Goal: Task Accomplishment & Management: Manage account settings

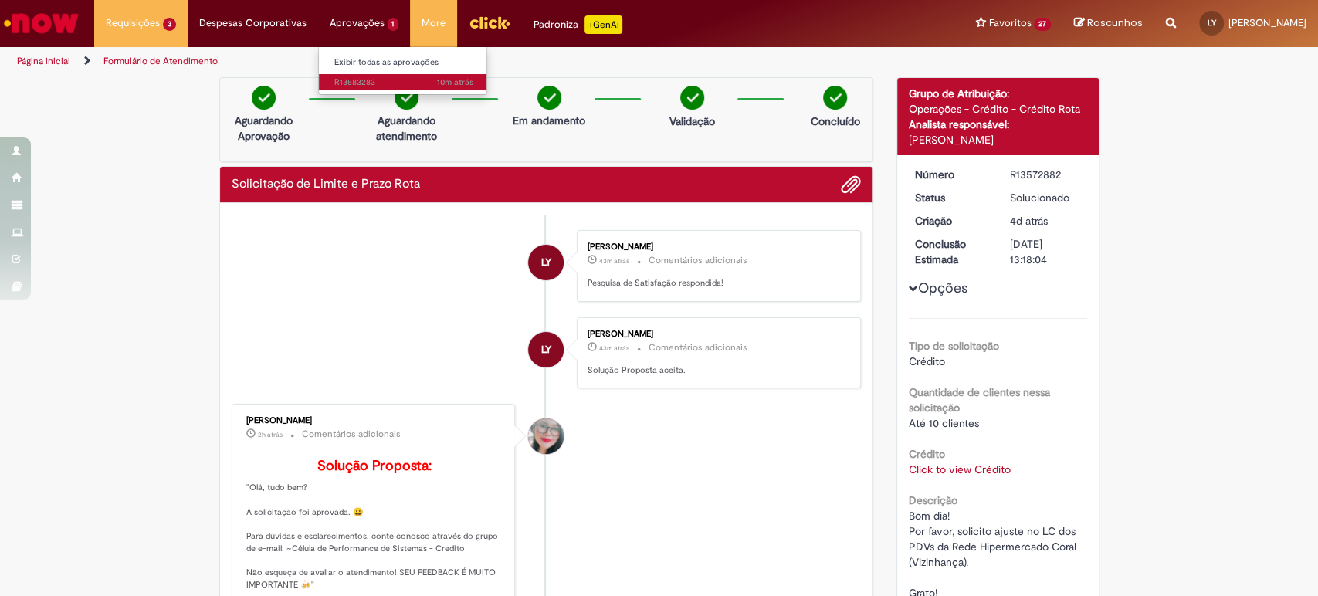
click at [380, 75] on link "10m atrás 10 minutos atrás R13583283" at bounding box center [404, 82] width 170 height 17
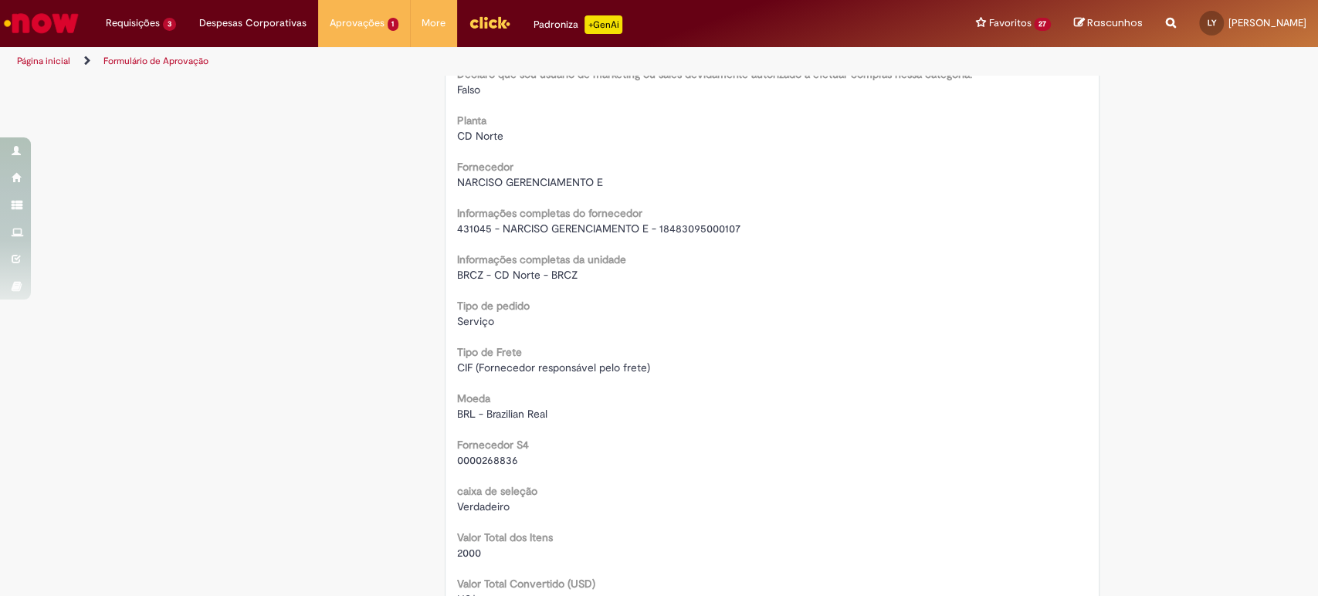
scroll to position [1029, 0]
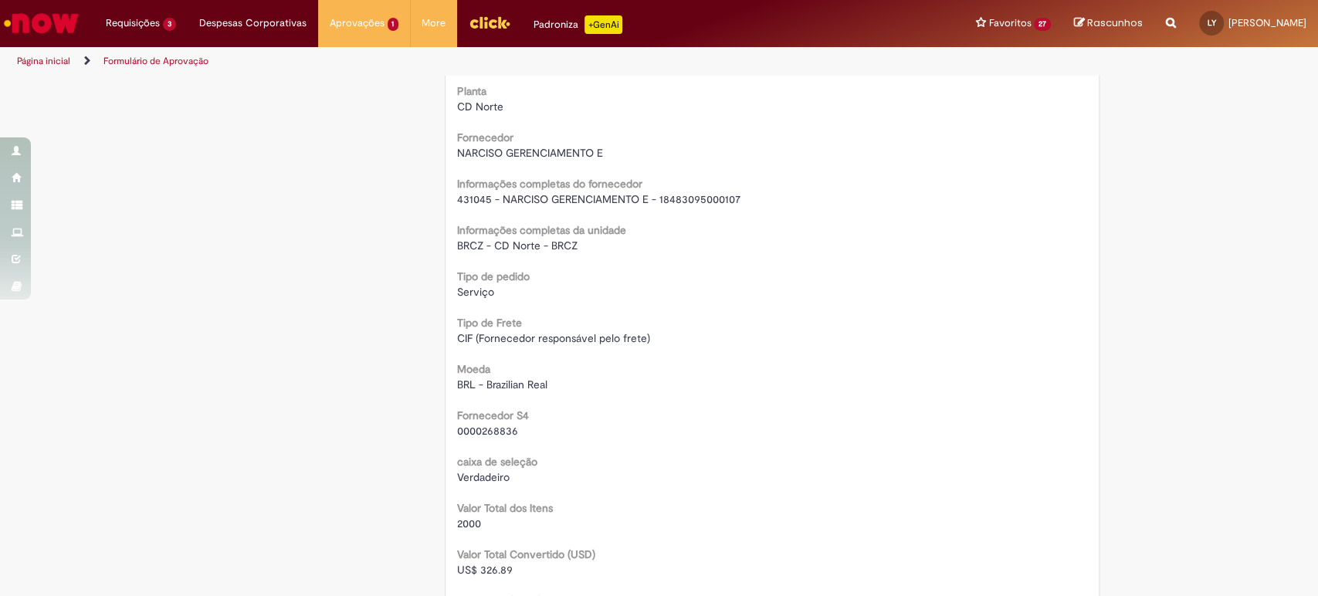
click at [465, 201] on span "431045 - NARCISO GERENCIAMENTO E - 18483095000107" at bounding box center [598, 199] width 283 height 14
copy span "431045"
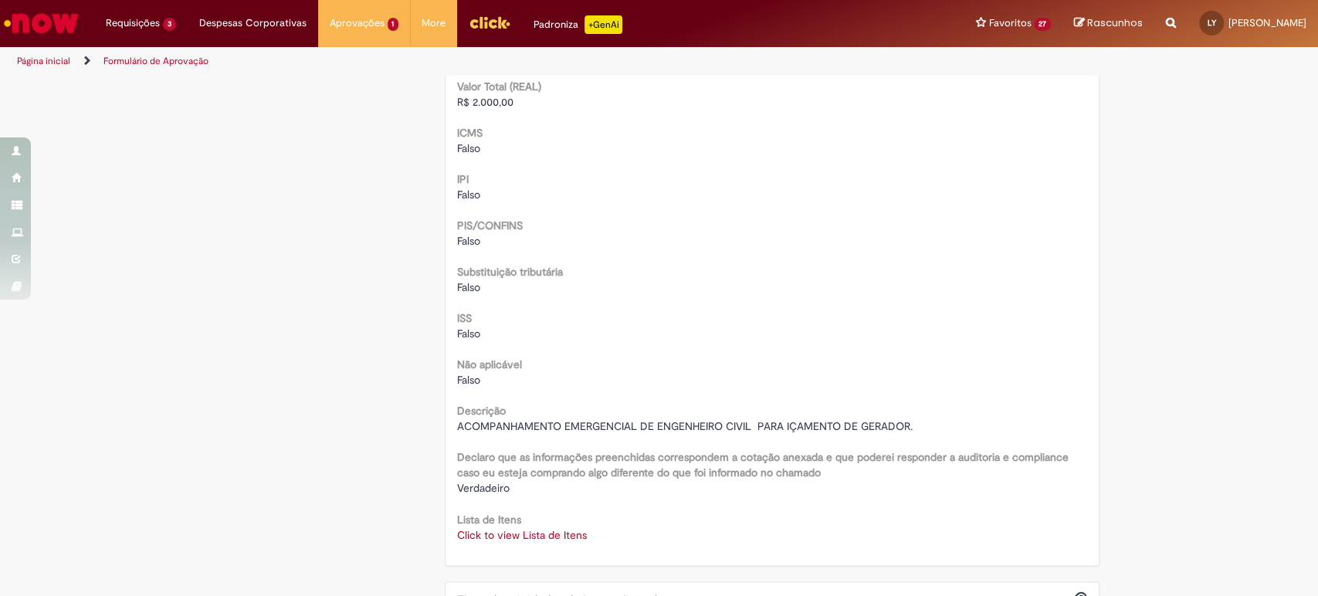
scroll to position [1801, 0]
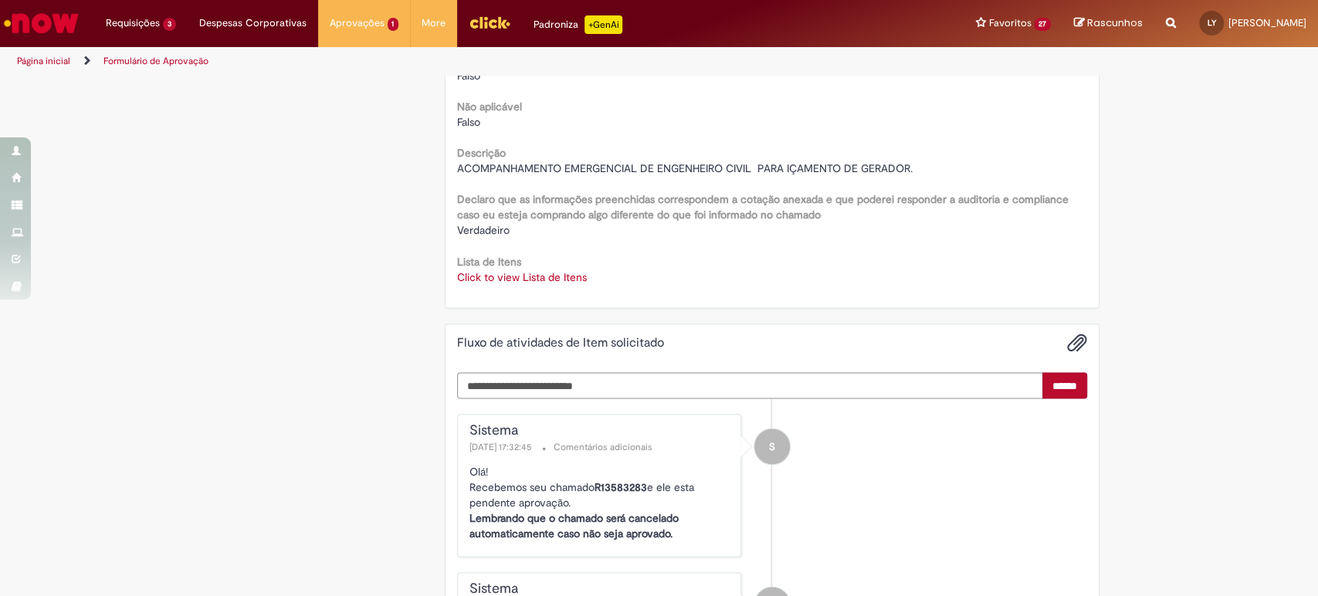
click at [486, 276] on link "Click to view Lista de Itens" at bounding box center [522, 276] width 130 height 14
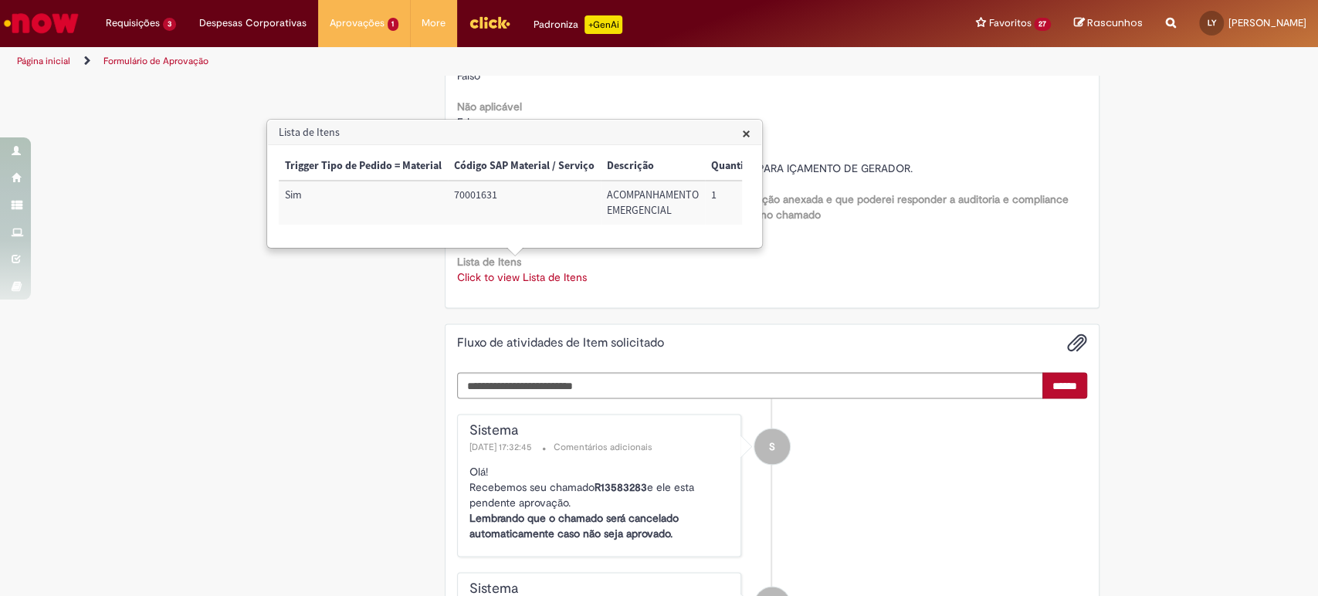
click at [467, 190] on td "70001631" at bounding box center [524, 203] width 153 height 44
copy td "70001631"
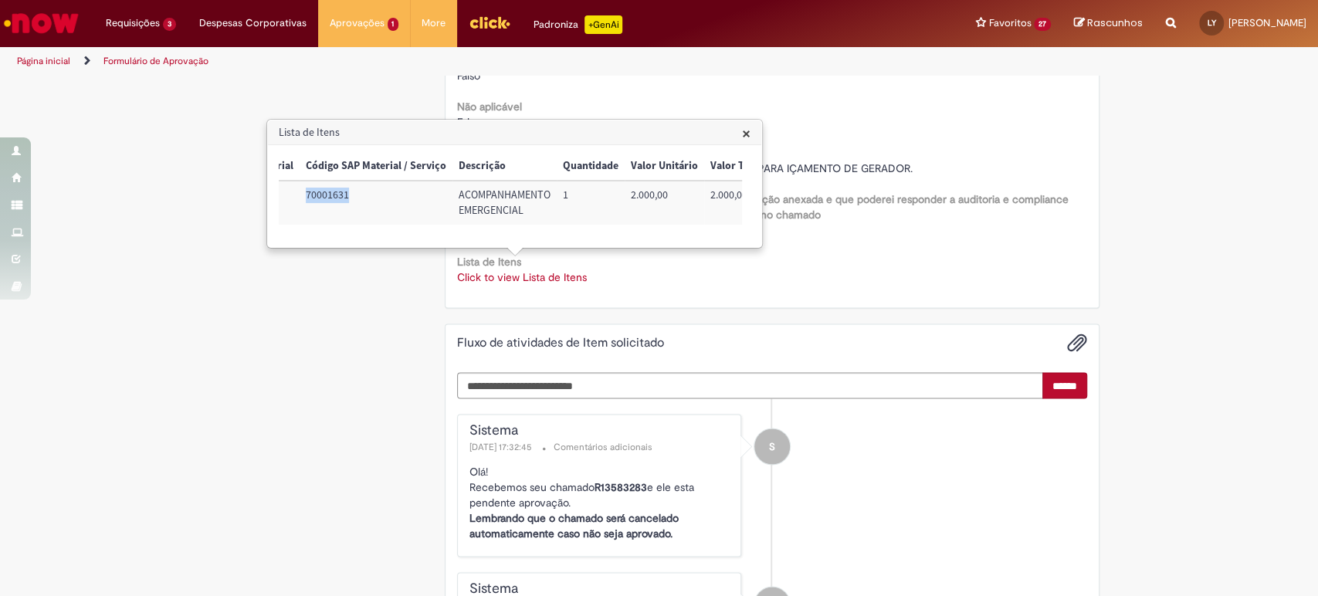
scroll to position [0, 173]
click at [569, 247] on div "× Trigger Tipo de Pedido = Material Código SAP Material / Serviço Descrição Qua…" at bounding box center [514, 196] width 493 height 102
click at [569, 195] on td "72043801" at bounding box center [587, 203] width 82 height 44
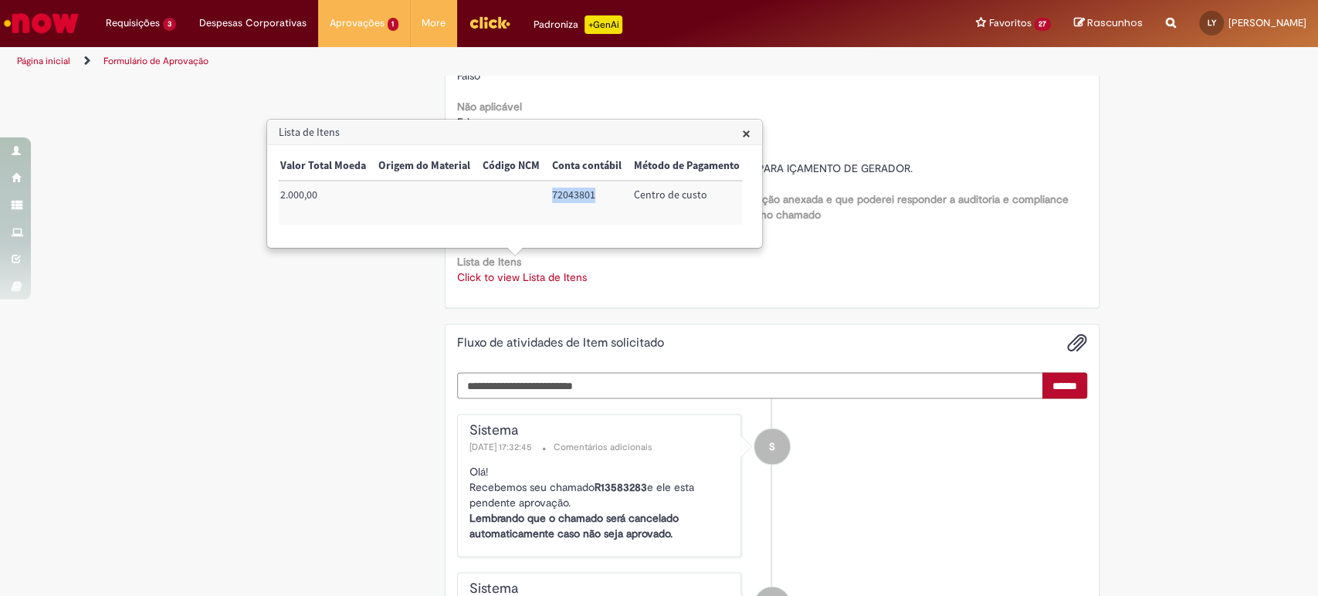
click at [569, 195] on td "72043801" at bounding box center [587, 203] width 82 height 44
copy td "72043801"
click at [746, 134] on span "×" at bounding box center [746, 133] width 8 height 21
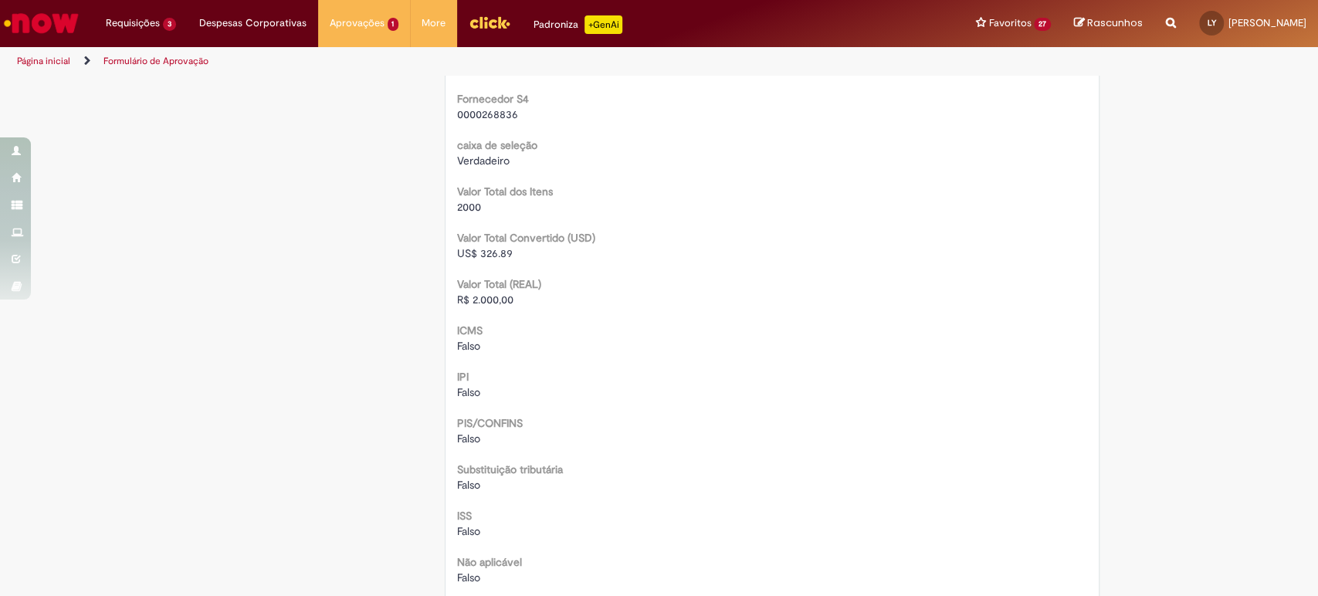
scroll to position [0, 0]
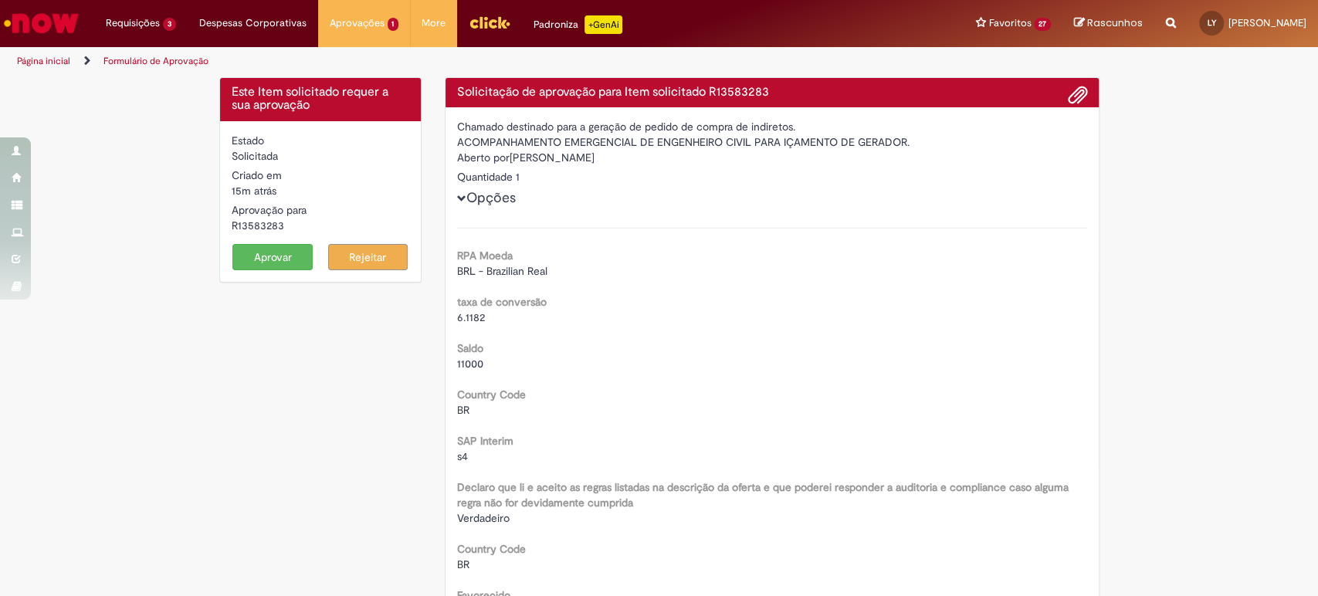
click at [247, 229] on div "R13583283" at bounding box center [321, 225] width 178 height 15
copy div "R13583283"
click at [278, 265] on button "Aprovar" at bounding box center [272, 257] width 80 height 26
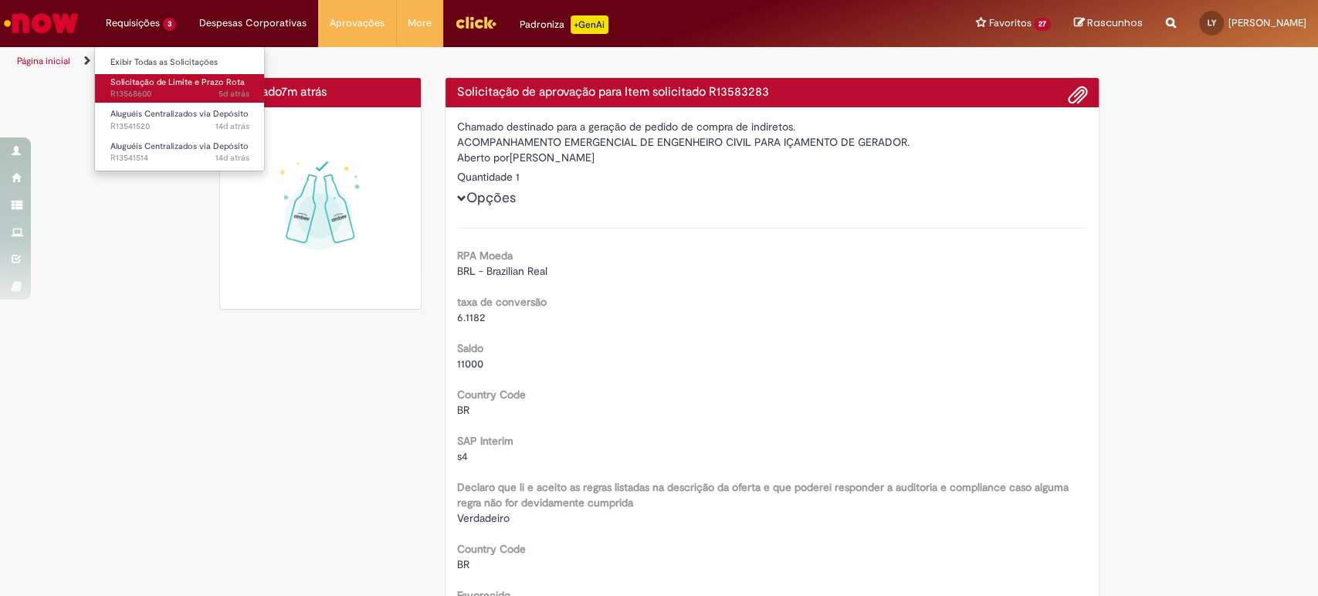
click at [188, 96] on span "5d atrás 5 dias atrás R13568600" at bounding box center [179, 94] width 139 height 12
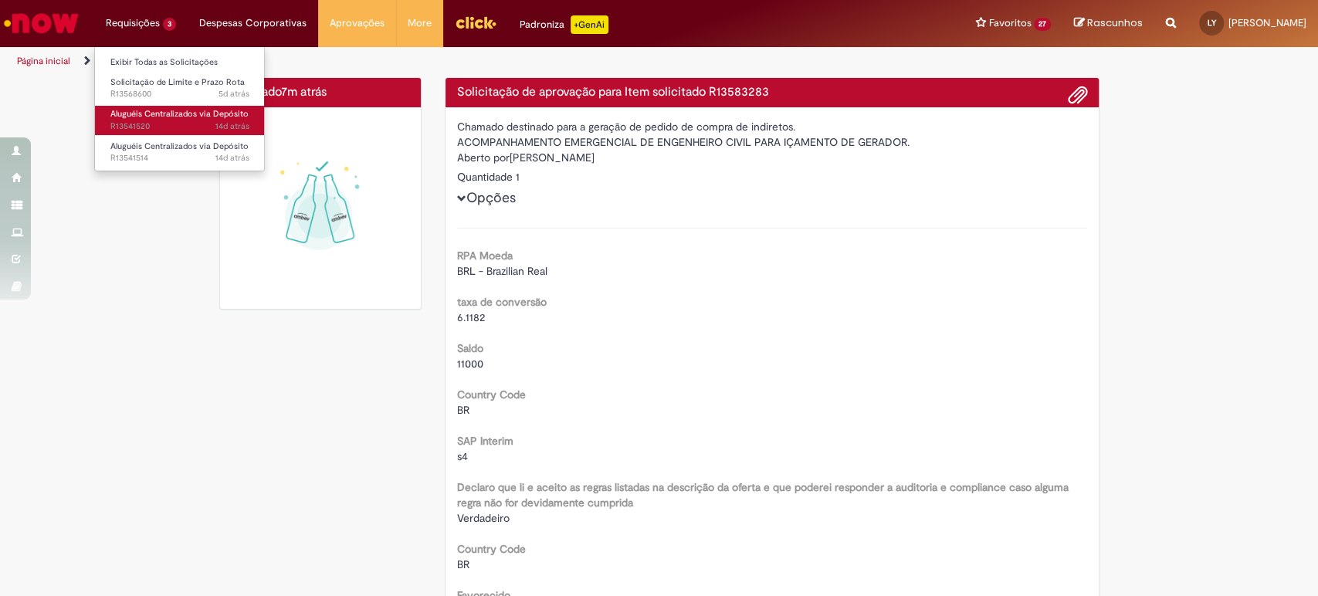
click at [174, 118] on span "Aluguéis Centralizados via Depósito" at bounding box center [179, 114] width 138 height 12
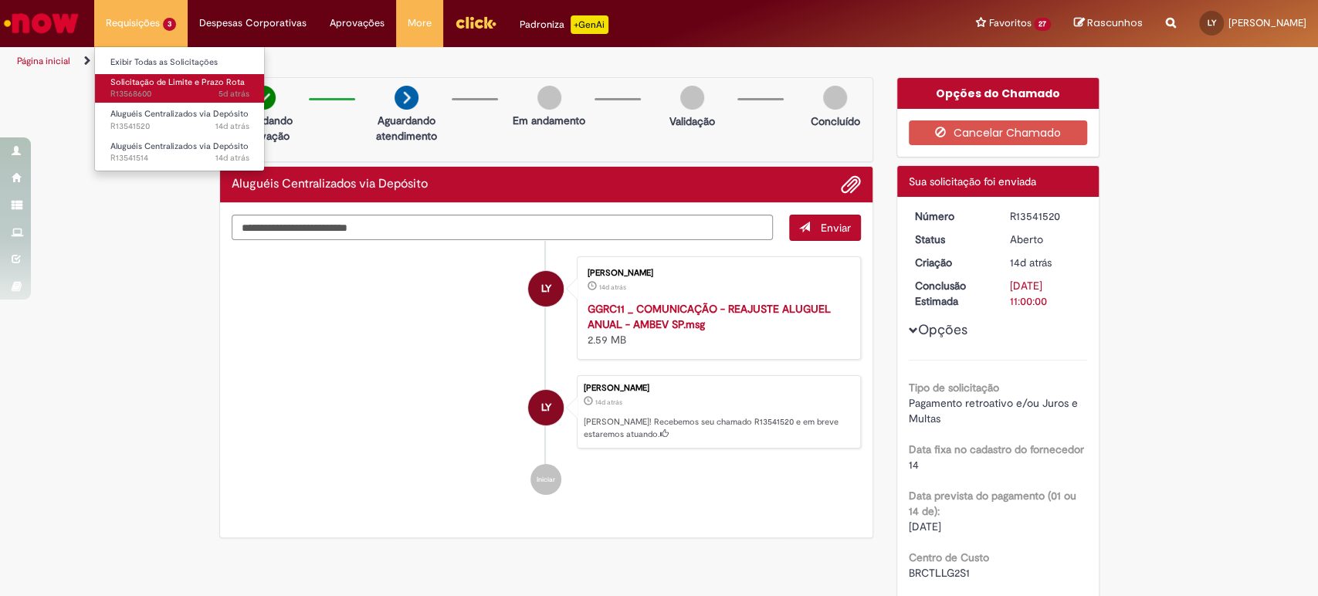
click at [164, 84] on span "Solicitação de Limite e Prazo Rota" at bounding box center [177, 82] width 134 height 12
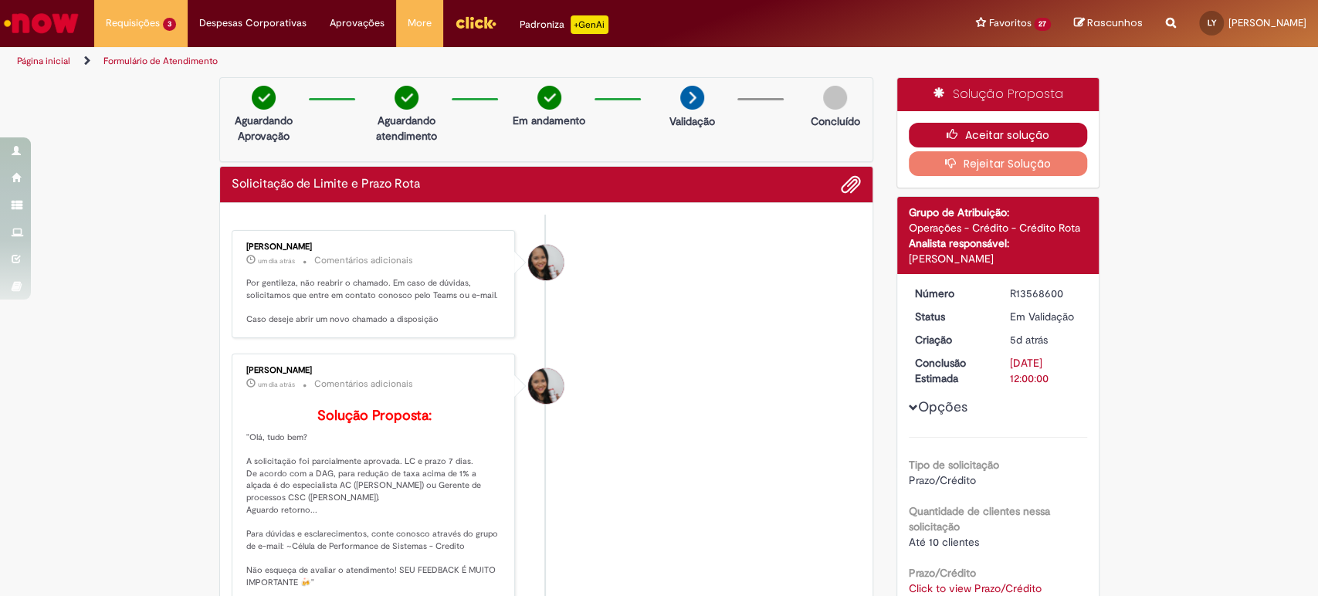
click at [959, 127] on button "Aceitar solução" at bounding box center [998, 135] width 178 height 25
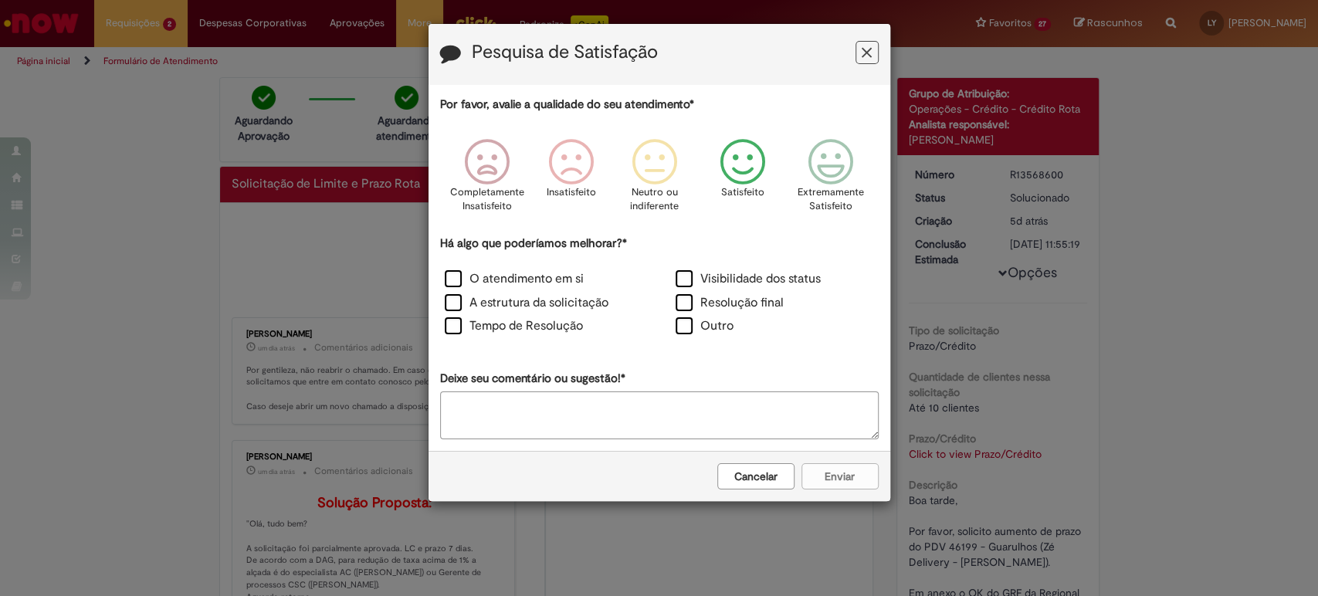
click at [760, 163] on icon "Feedback" at bounding box center [742, 162] width 58 height 46
click at [685, 284] on label "Visibilidade dos status" at bounding box center [747, 279] width 145 height 18
click at [847, 472] on button "Enviar" at bounding box center [839, 476] width 77 height 26
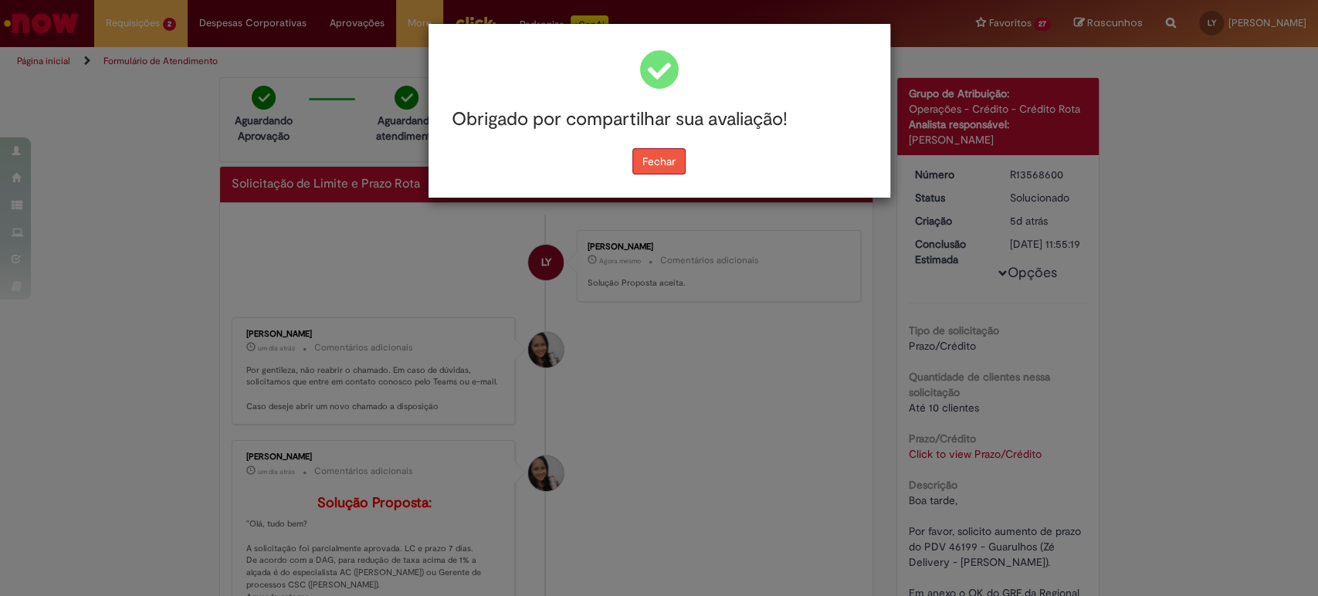
click at [672, 164] on button "Fechar" at bounding box center [658, 161] width 53 height 26
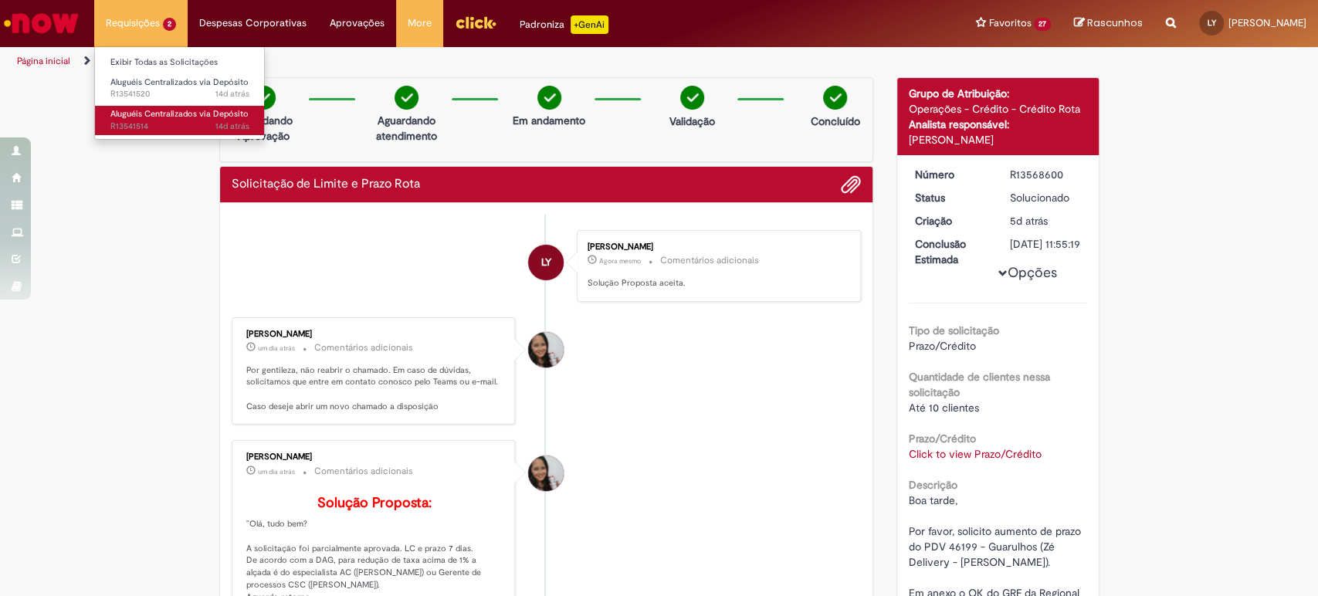
click at [174, 119] on span "Aluguéis Centralizados via Depósito" at bounding box center [179, 114] width 138 height 12
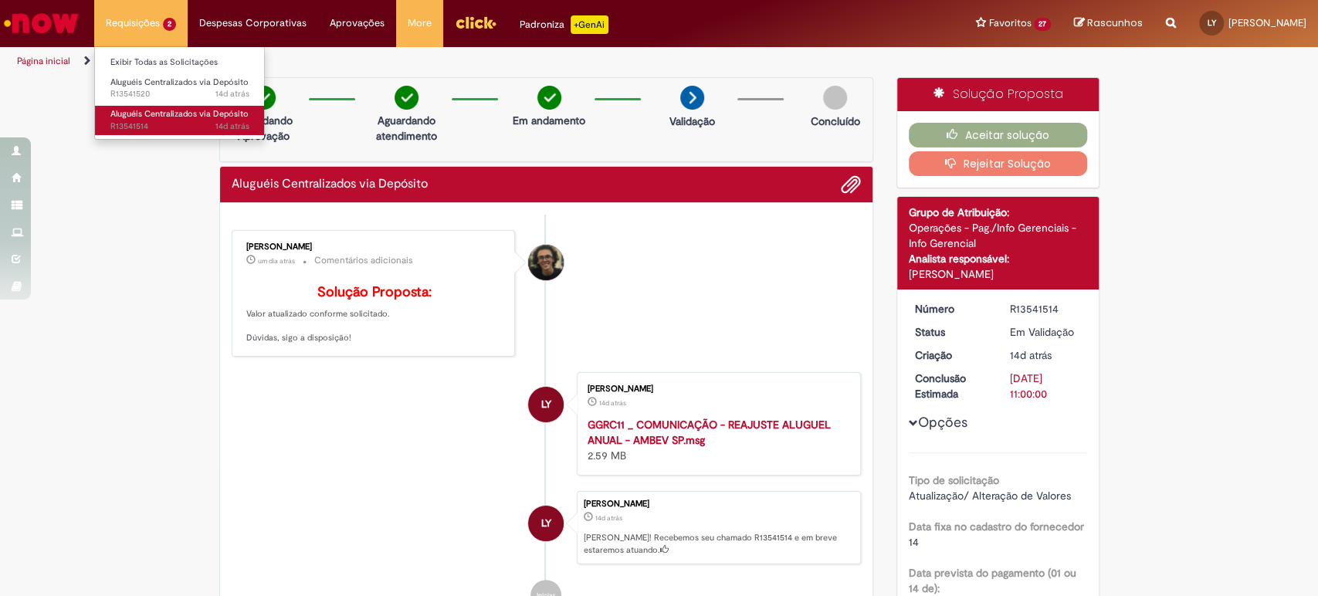
click at [174, 124] on span "14d atrás 14 dias atrás R13541514" at bounding box center [179, 126] width 139 height 12
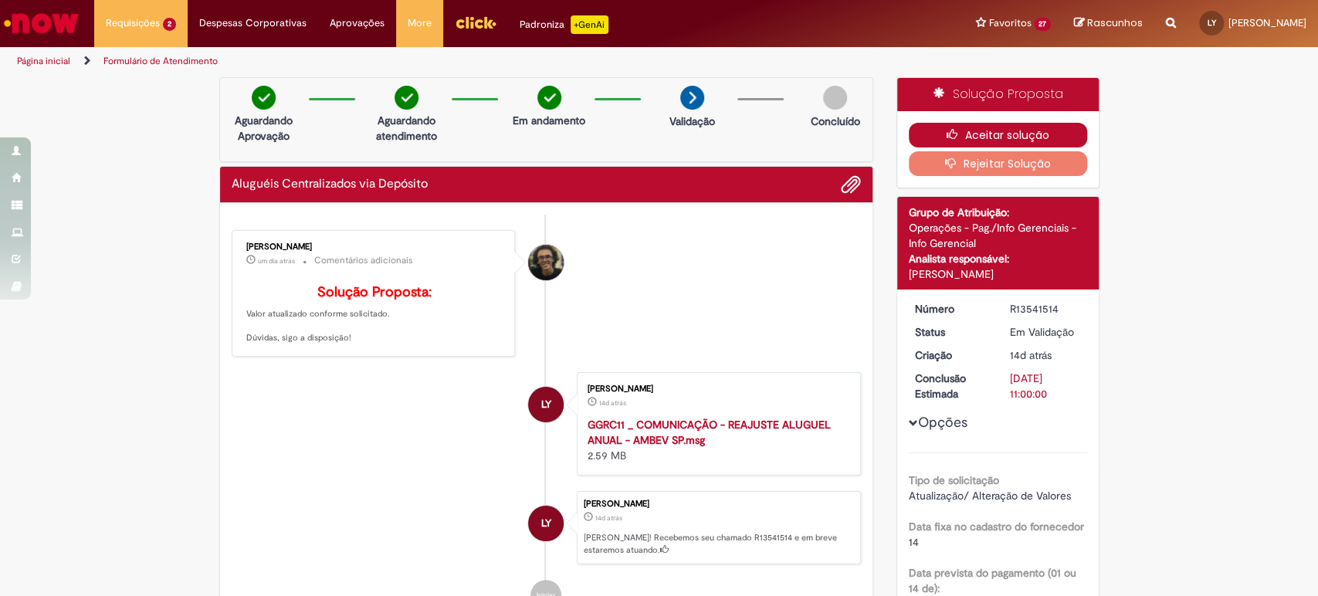
click at [953, 133] on icon "button" at bounding box center [955, 134] width 19 height 11
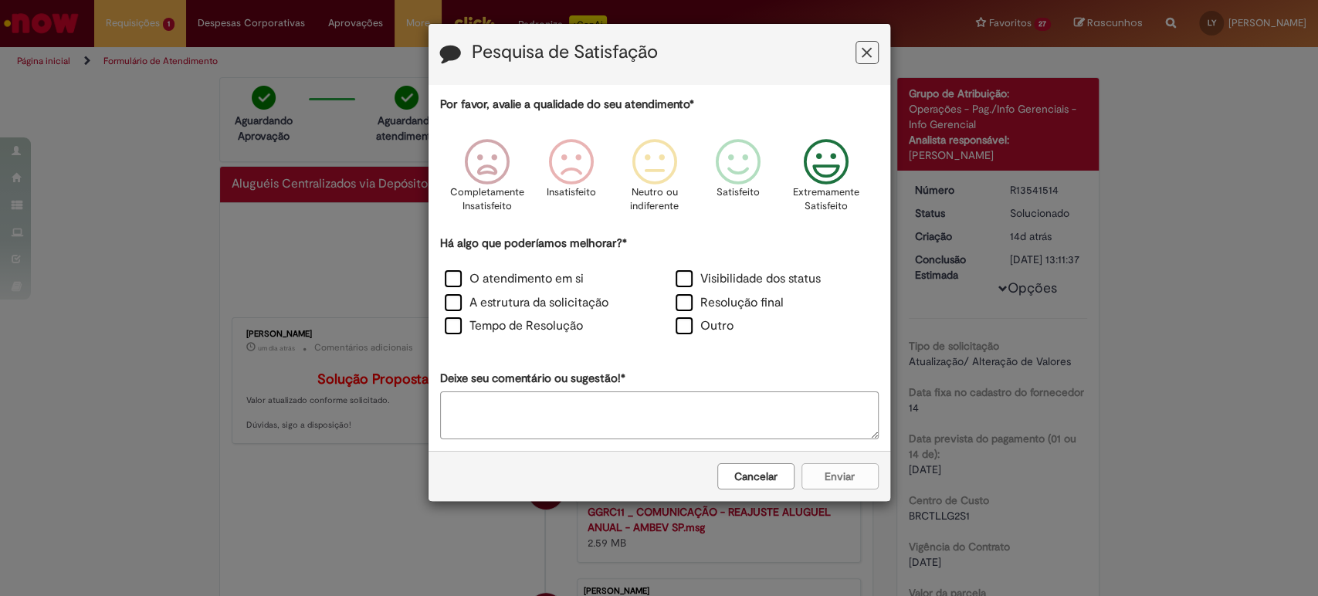
click at [807, 171] on icon "Feedback" at bounding box center [826, 162] width 58 height 46
click at [692, 276] on label "Visibilidade dos status" at bounding box center [747, 279] width 145 height 18
click at [839, 465] on button "Enviar" at bounding box center [839, 476] width 77 height 26
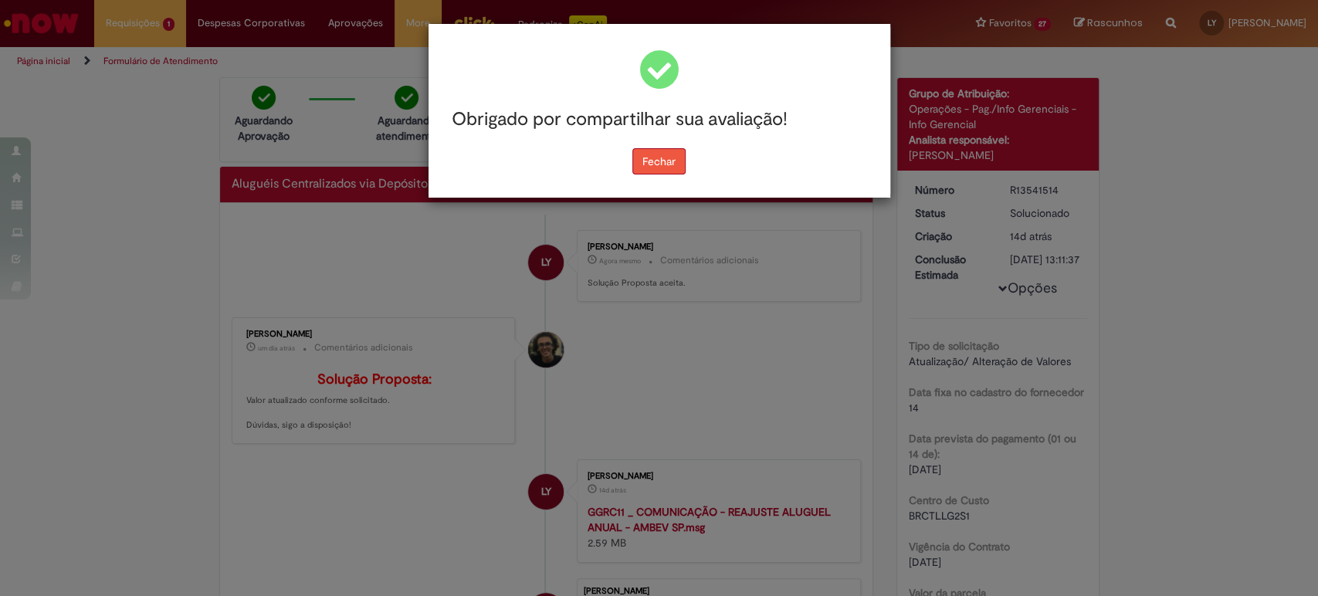
click at [655, 154] on button "Fechar" at bounding box center [658, 161] width 53 height 26
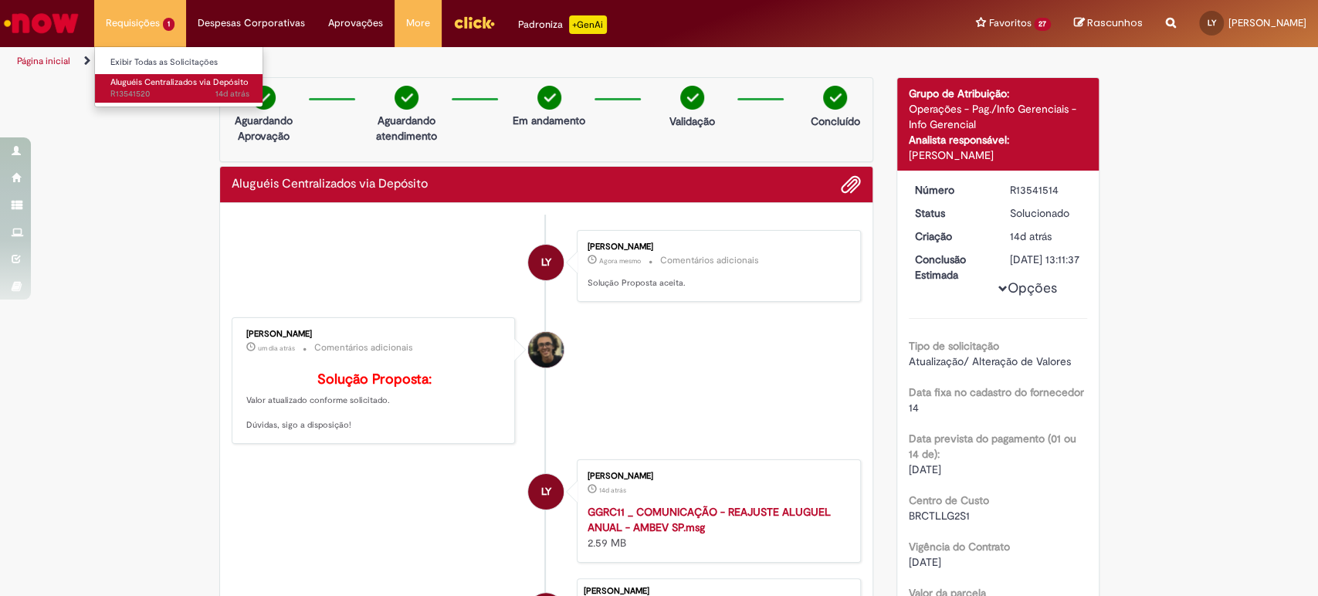
click at [154, 80] on span "Aluguéis Centralizados via Depósito" at bounding box center [179, 82] width 138 height 12
